Goal: Navigation & Orientation: Go to known website

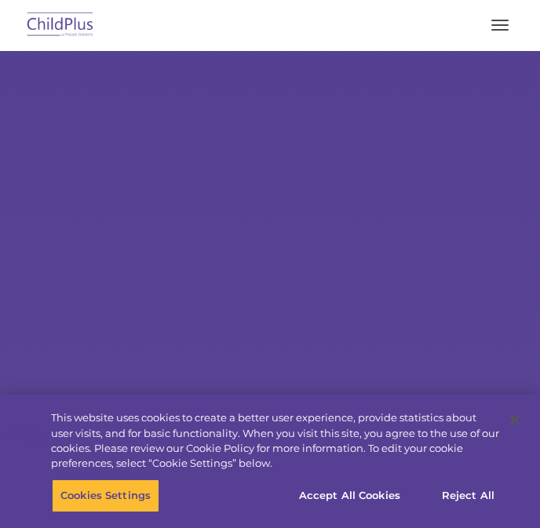
select select "MEDIUM"
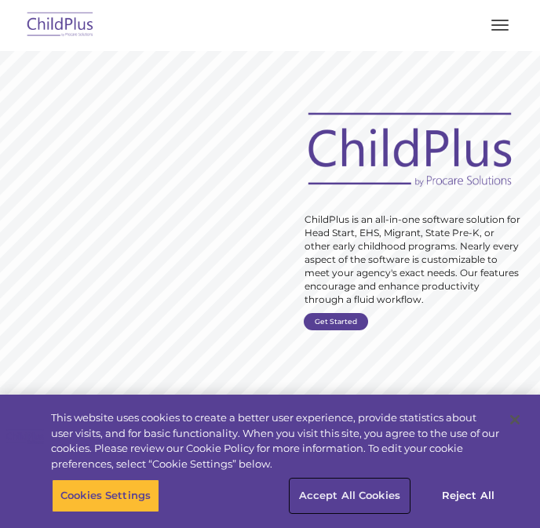
click at [330, 491] on button "Accept All Cookies" at bounding box center [349, 496] width 119 height 33
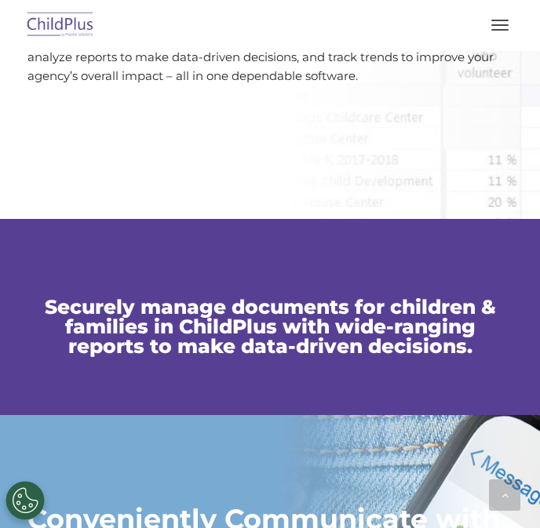
scroll to position [653, 0]
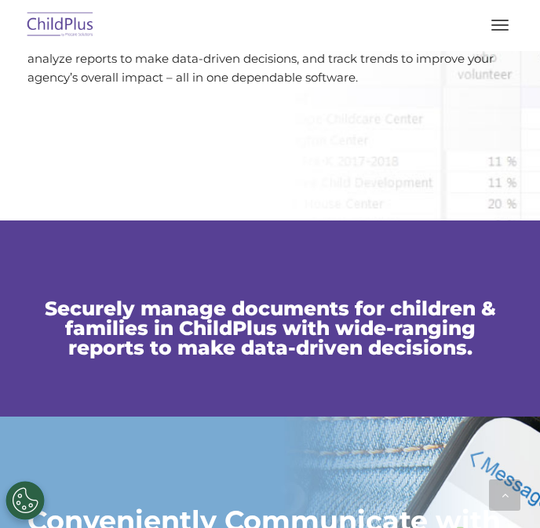
click at [502, 31] on button "button" at bounding box center [500, 25] width 33 height 25
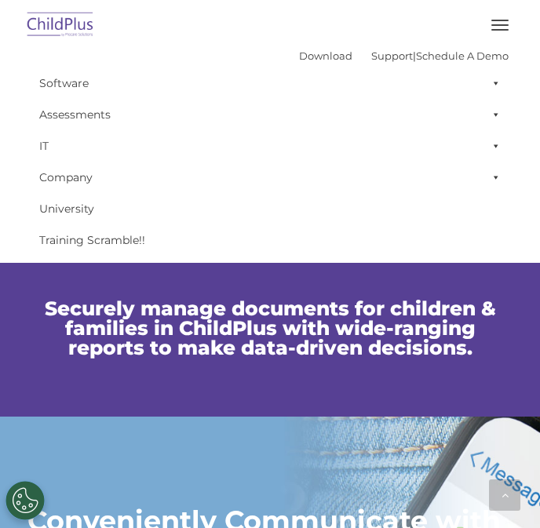
scroll to position [339, 0]
